Goal: Check status: Check status

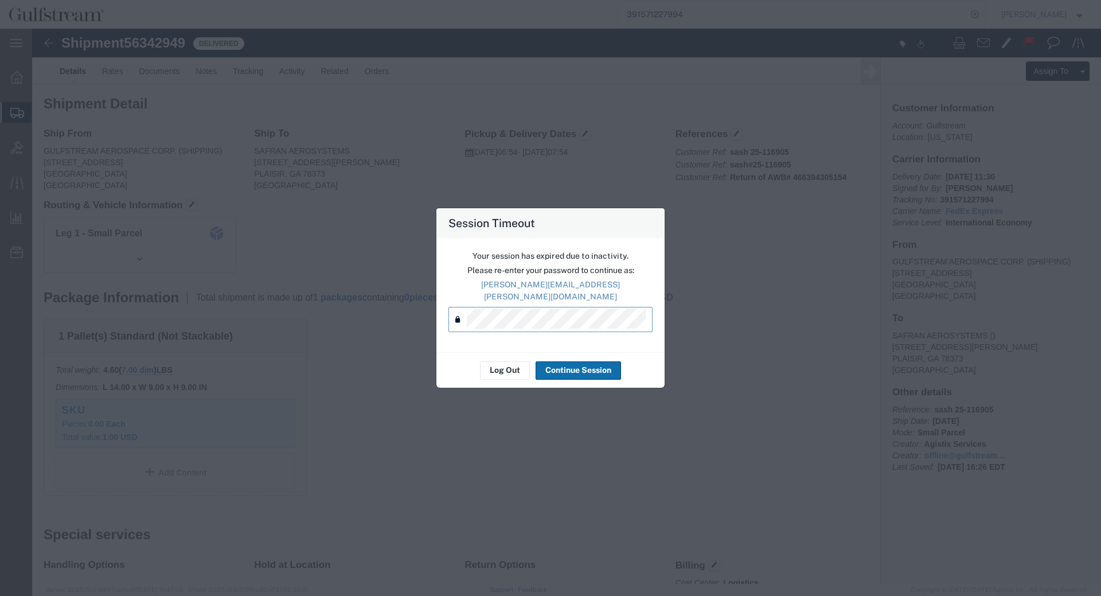
click at [581, 365] on button "Continue Session" at bounding box center [578, 370] width 85 height 18
click at [575, 365] on button "Continue Session" at bounding box center [578, 370] width 85 height 18
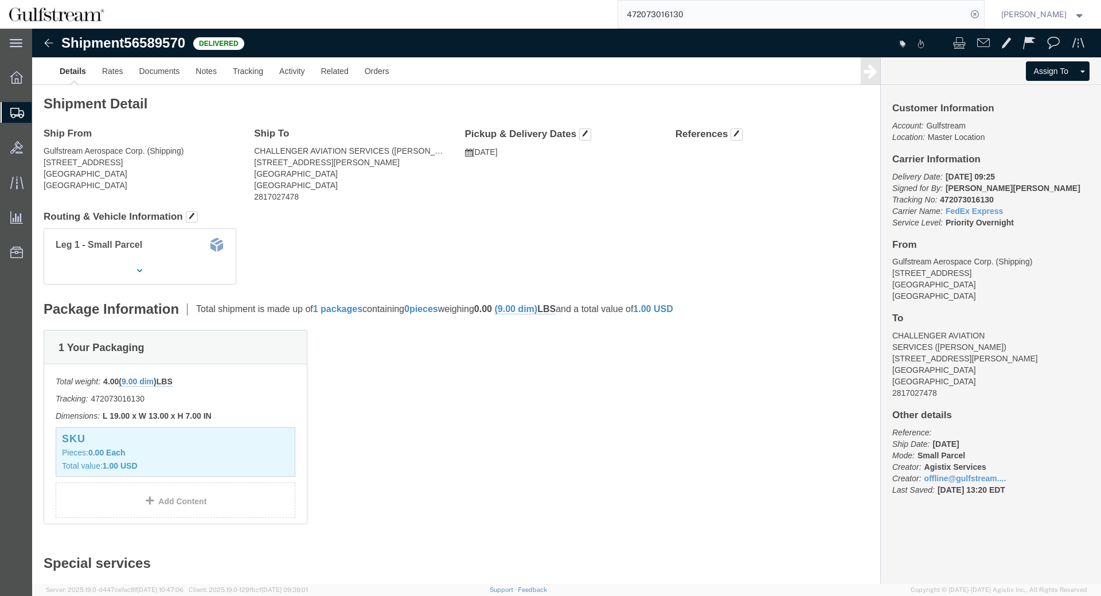
click at [668, 16] on input "472073016130" at bounding box center [792, 15] width 349 height 28
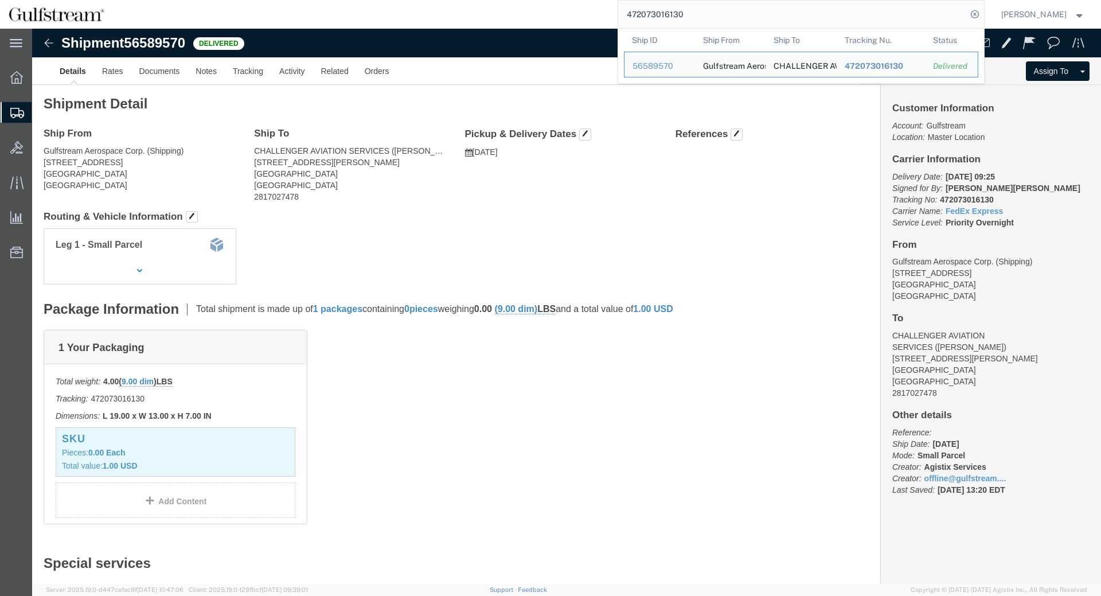
paste input "392587510422"
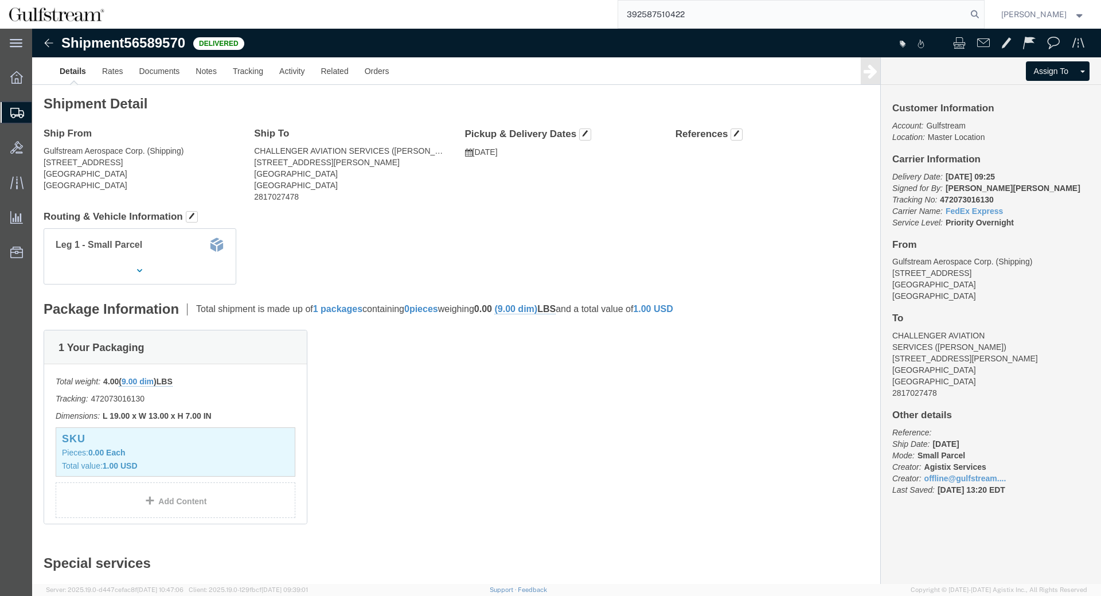
click at [985, 11] on form "392587510422" at bounding box center [801, 14] width 367 height 29
click at [983, 13] on icon at bounding box center [975, 14] width 16 height 16
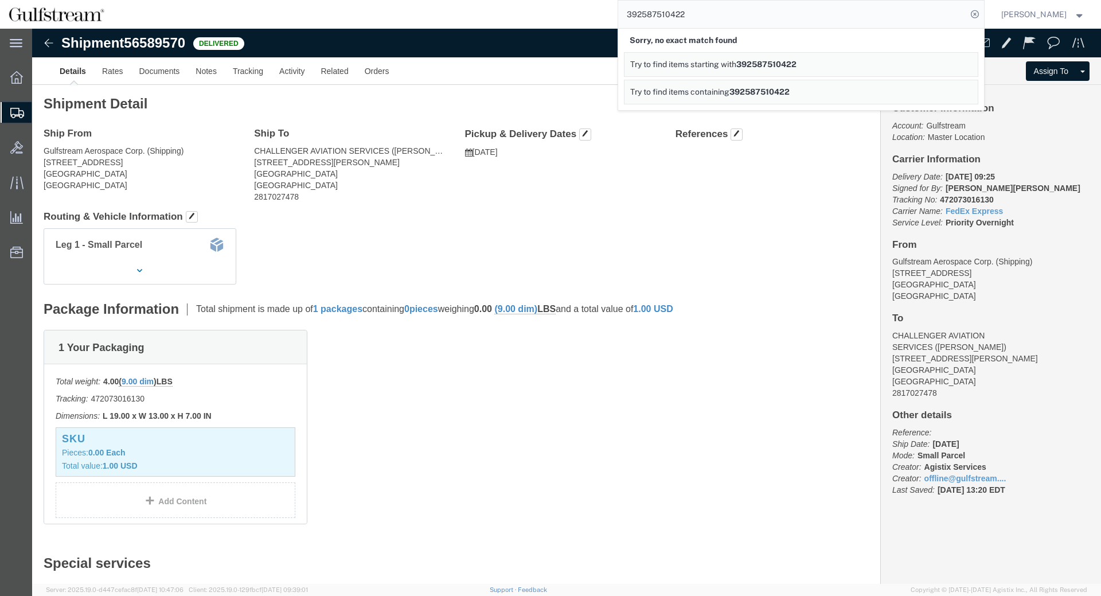
click at [671, 16] on input "392587510422" at bounding box center [792, 15] width 349 height 28
paste input "658848166"
click at [967, 12] on input "392658848166" at bounding box center [792, 15] width 349 height 28
click at [967, 11] on input "392658848166" at bounding box center [792, 15] width 349 height 28
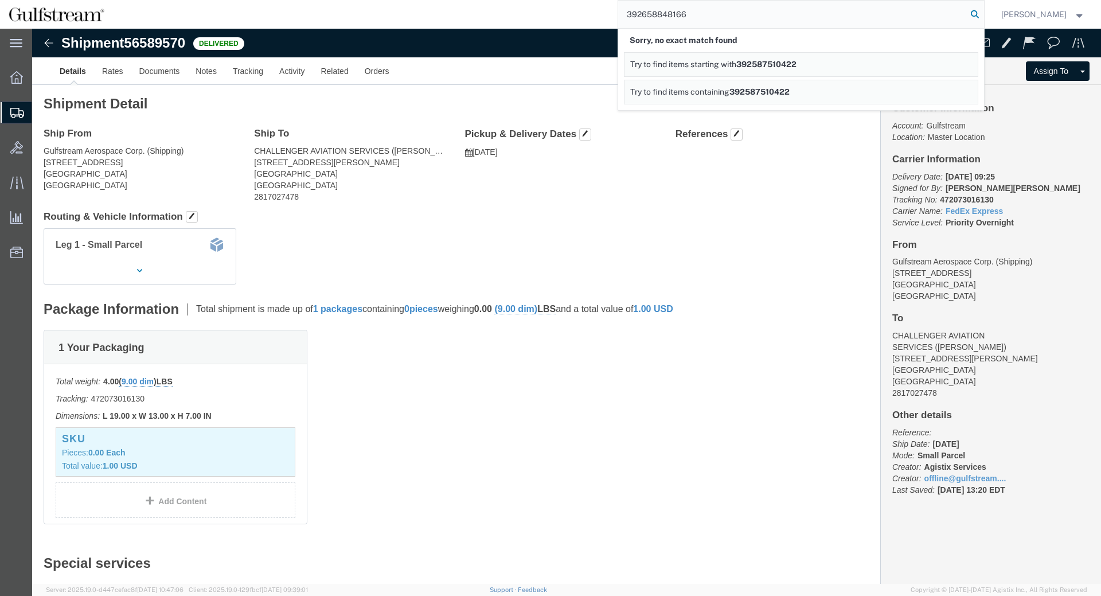
type input "392658848166"
click at [980, 11] on icon at bounding box center [975, 14] width 16 height 16
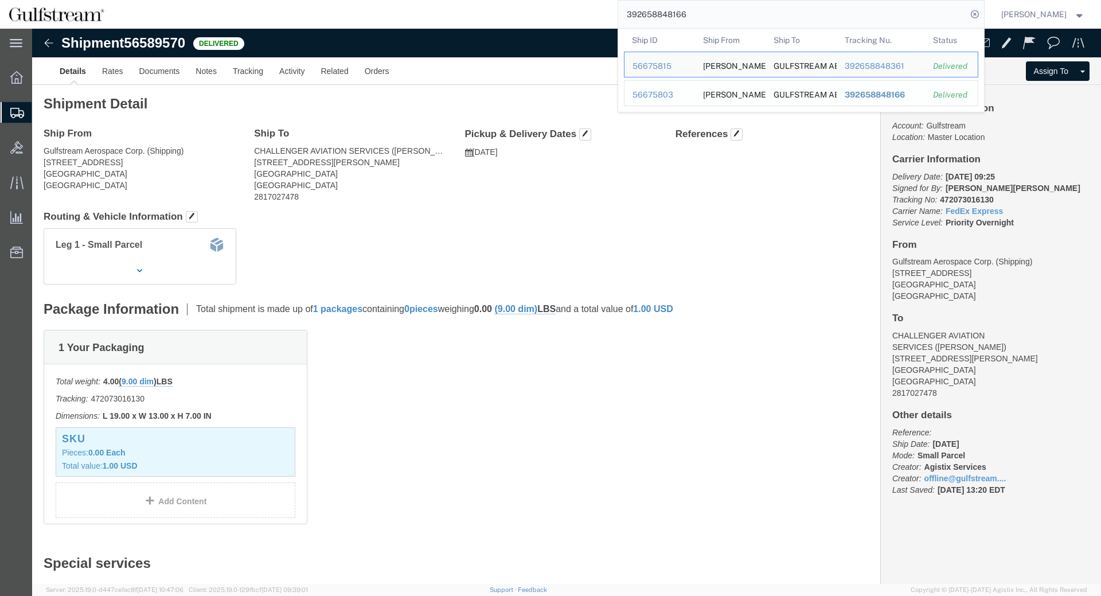
click at [893, 98] on span "392658848166" at bounding box center [874, 94] width 60 height 9
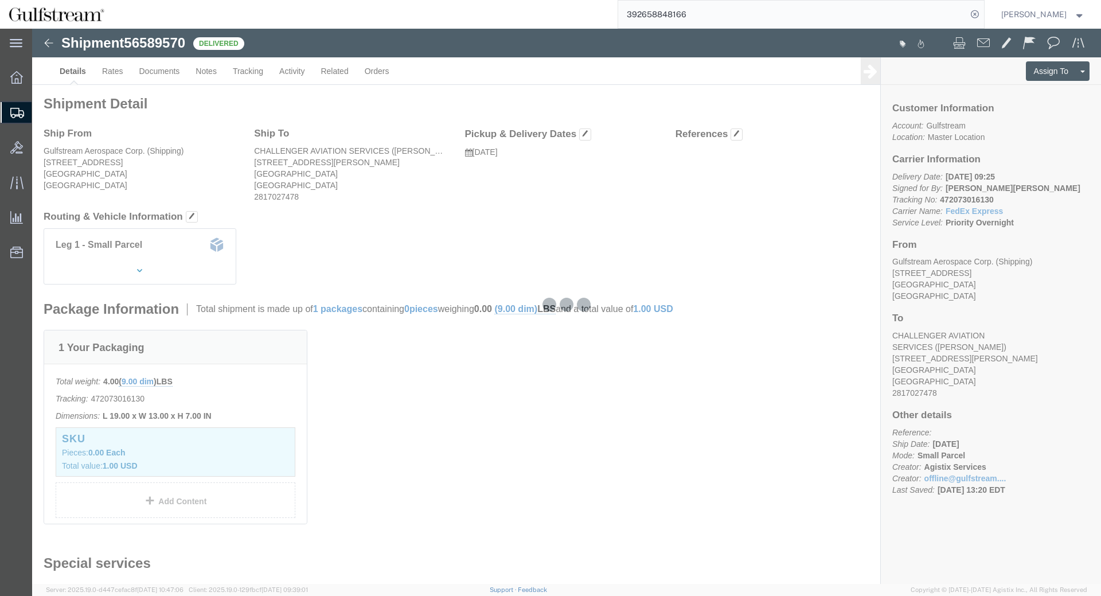
click at [815, 24] on input "392658848166" at bounding box center [792, 15] width 349 height 28
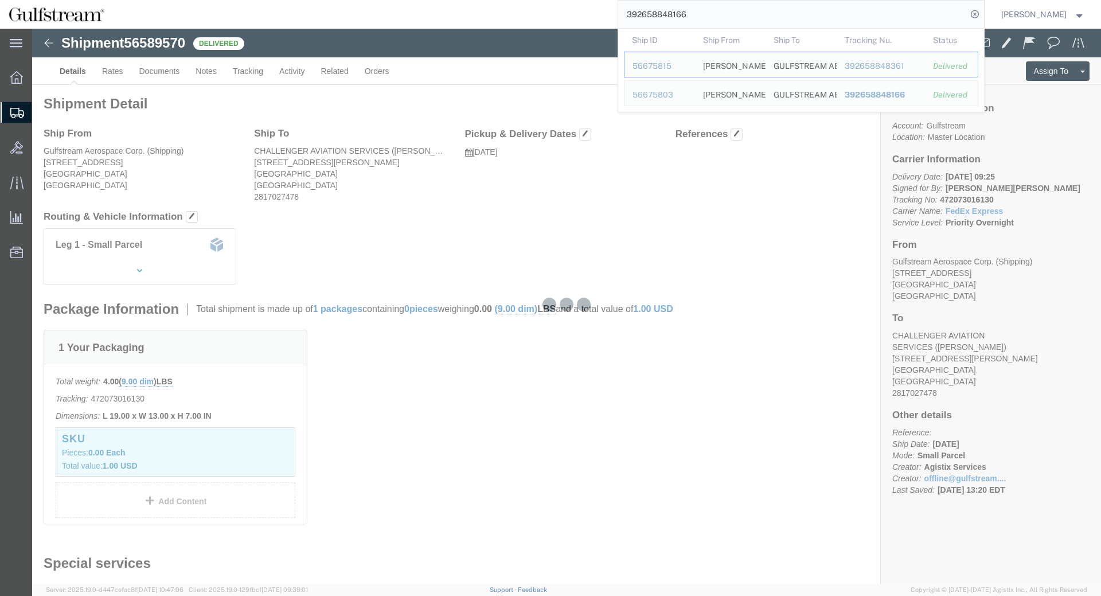
click h4 "Routing & Vehicle Information"
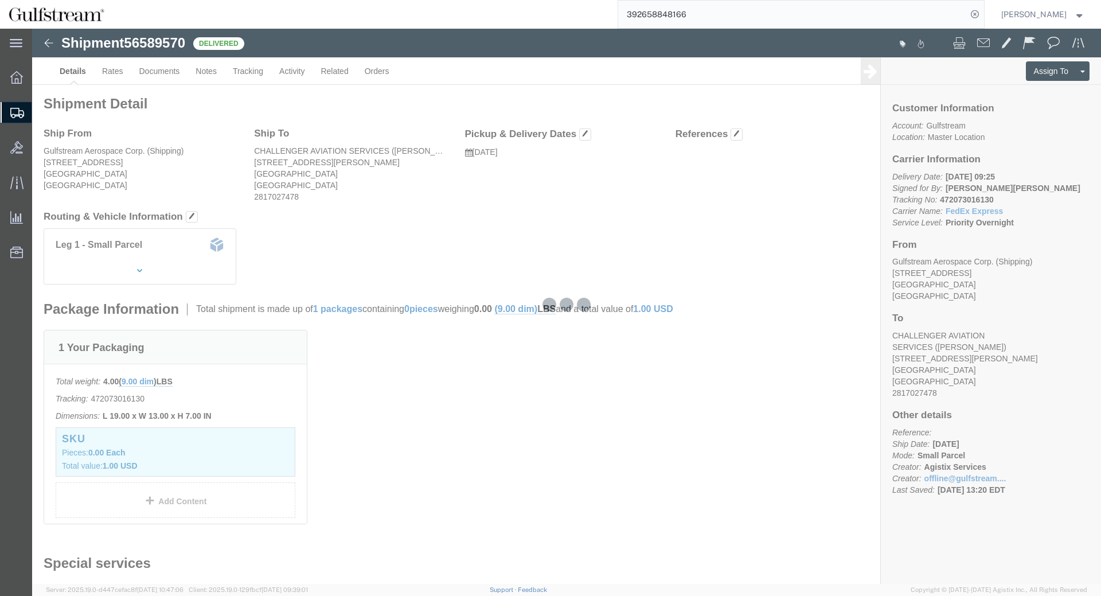
click at [683, 13] on input "392658848166" at bounding box center [792, 15] width 349 height 28
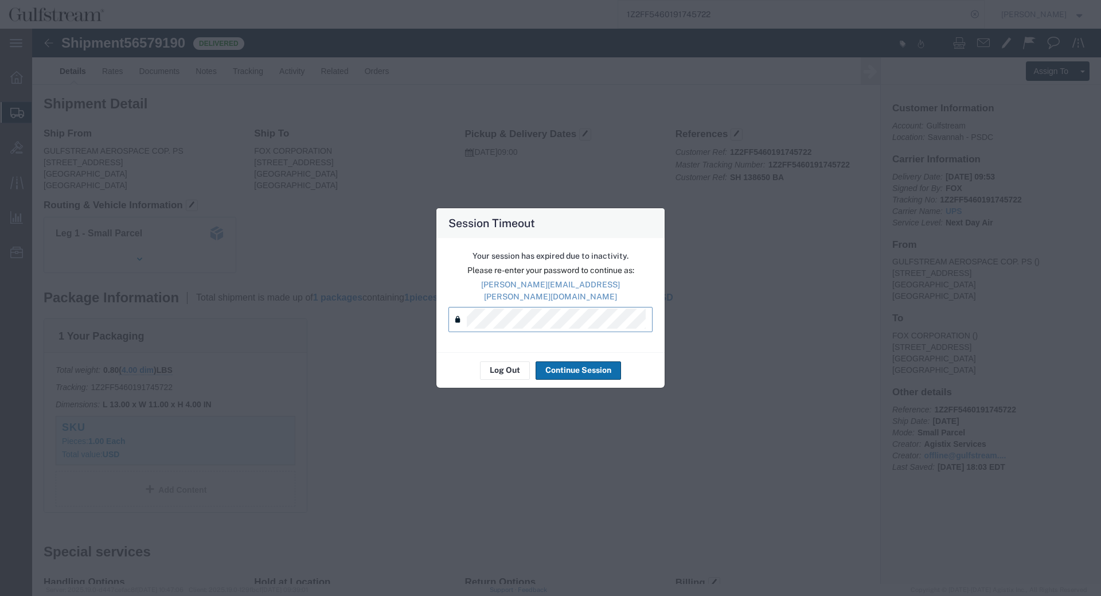
click at [561, 366] on button "Continue Session" at bounding box center [578, 370] width 85 height 18
